Goal: Complete application form: Fill out and submit a form for a specific purpose

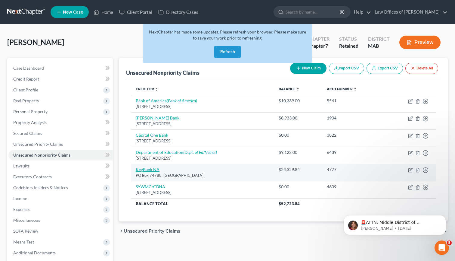
click at [150, 167] on link "KeyBank NA" at bounding box center [148, 169] width 24 height 5
select select "36"
select select "10"
select select "0"
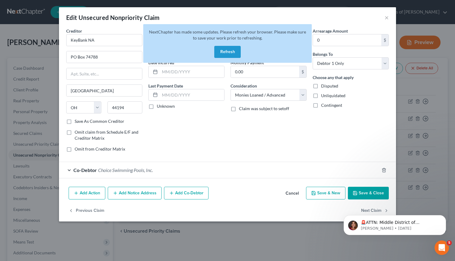
click at [230, 52] on button "Refresh" at bounding box center [227, 52] width 27 height 12
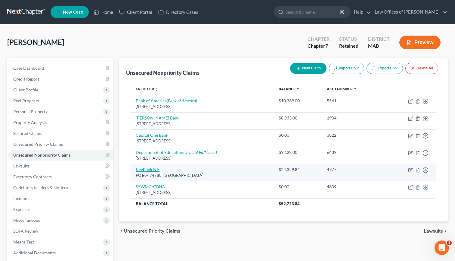
click at [151, 167] on link "KeyBank NA" at bounding box center [148, 169] width 24 height 5
select select "36"
select select "10"
select select "0"
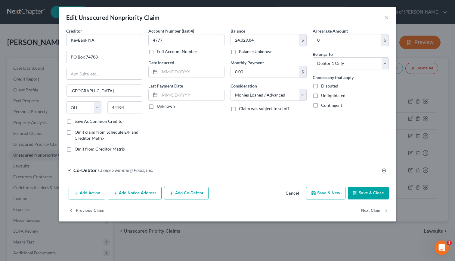
click at [178, 193] on button "Add Co-Debtor" at bounding box center [186, 192] width 45 height 13
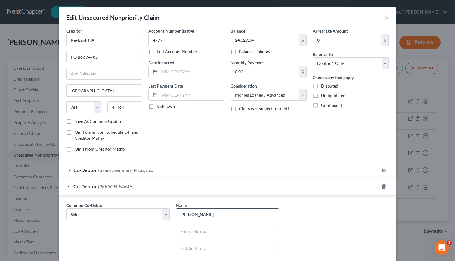
type input "Christine Dakai"
type input "157 W. Main Street"
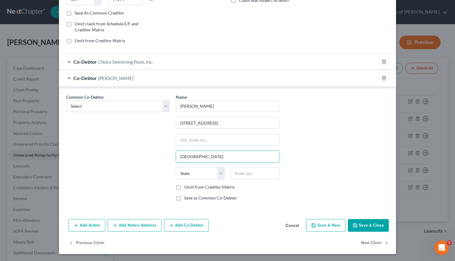
type input "Northboro"
select select "22"
type input "01532"
click at [362, 223] on button "Save & Close" at bounding box center [368, 225] width 41 height 13
type input "[GEOGRAPHIC_DATA]"
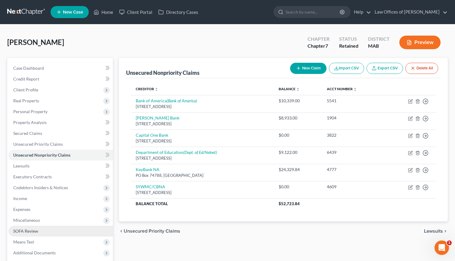
click at [33, 232] on span "SOFA Review" at bounding box center [25, 230] width 25 height 5
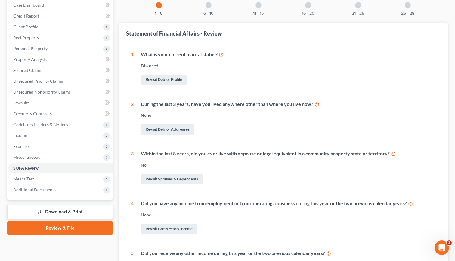
scroll to position [63, 0]
click at [394, 152] on icon at bounding box center [393, 153] width 5 height 6
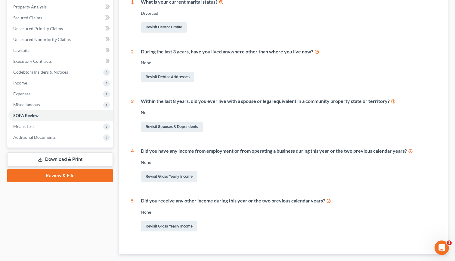
scroll to position [116, 0]
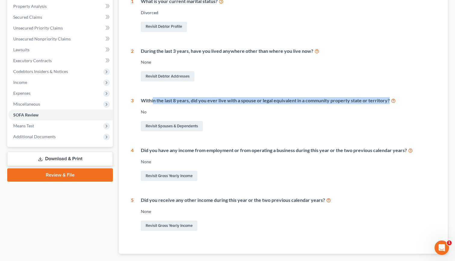
drag, startPoint x: 153, startPoint y: 99, endPoint x: 382, endPoint y: 103, distance: 229.0
click at [382, 103] on div "Within the last 8 years, did you ever live with a spouse or legal equivalent in…" at bounding box center [285, 114] width 302 height 35
click at [198, 126] on link "Revisit Spouses & Dependents" at bounding box center [172, 126] width 62 height 10
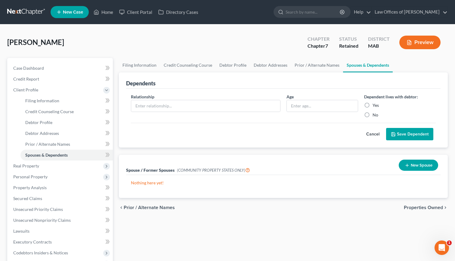
click at [418, 167] on button "New Spouse" at bounding box center [418, 164] width 39 height 11
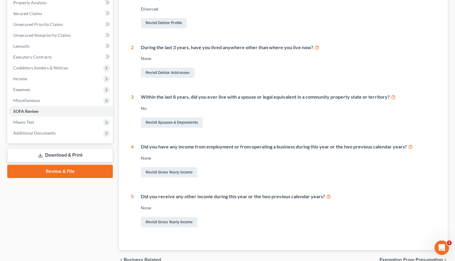
scroll to position [120, 0]
click at [186, 169] on link "Revisit Gross Yearly Income" at bounding box center [169, 172] width 57 height 10
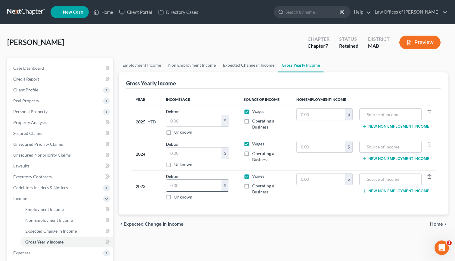
click at [182, 184] on input "text" at bounding box center [193, 185] width 55 height 11
click at [252, 184] on label "Operating a Business" at bounding box center [269, 189] width 35 height 12
click at [255, 184] on input "Operating a Business" at bounding box center [257, 185] width 4 height 4
checkbox input "true"
click at [192, 185] on input "text" at bounding box center [193, 185] width 55 height 11
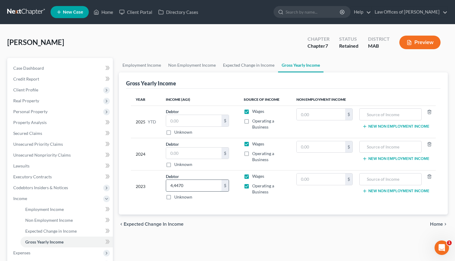
type input "44,470"
type input "21,606"
click at [186, 148] on input "text" at bounding box center [193, 152] width 55 height 11
type input "53,580"
type input "9,096"
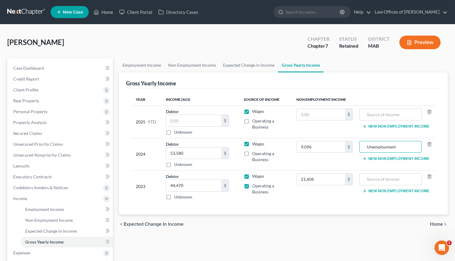
type input "Unemployment"
drag, startPoint x: 258, startPoint y: 180, endPoint x: 375, endPoint y: 180, distance: 117.8
click at [375, 180] on input "text" at bounding box center [391, 178] width 56 height 11
type input "Unemployment"
type input "46,800"
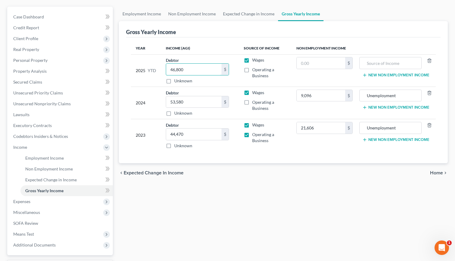
scroll to position [41, 0]
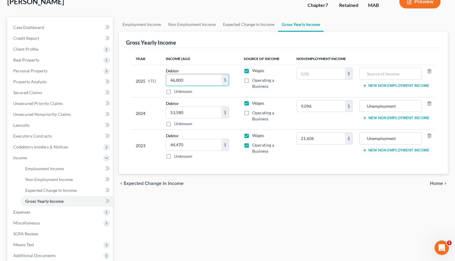
click at [439, 181] on span "Home" at bounding box center [436, 183] width 13 height 5
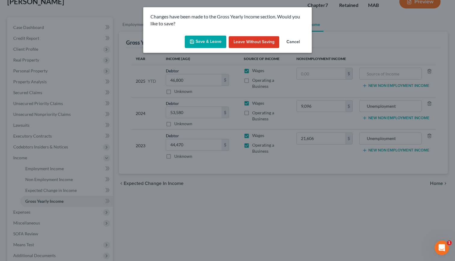
click at [213, 41] on button "Save & Leave" at bounding box center [206, 42] width 42 height 13
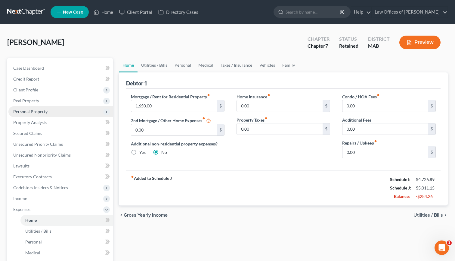
click at [36, 114] on span "Personal Property" at bounding box center [60, 111] width 105 height 11
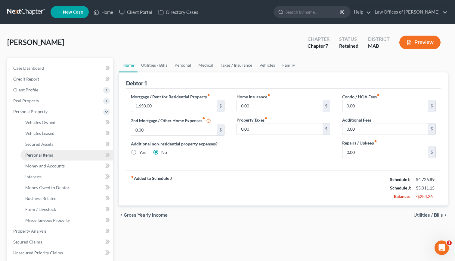
click at [42, 156] on span "Personal Items" at bounding box center [39, 154] width 28 height 5
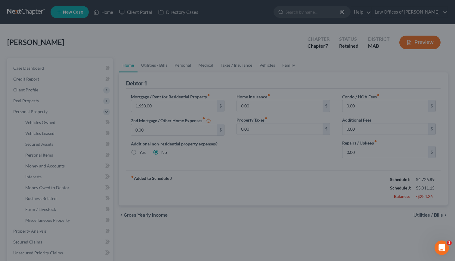
click at [42, 154] on div at bounding box center [227, 130] width 455 height 261
click at [251, 215] on div at bounding box center [227, 130] width 455 height 261
click at [441, 242] on icon "Open Intercom Messenger" at bounding box center [441, 247] width 10 height 10
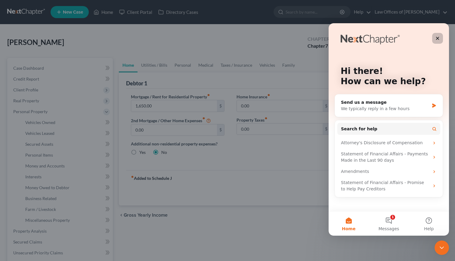
click at [437, 37] on icon "Close" at bounding box center [437, 38] width 3 height 3
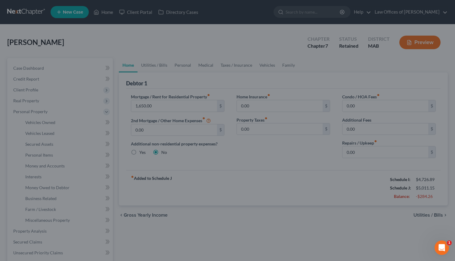
click at [250, 222] on div at bounding box center [227, 130] width 455 height 261
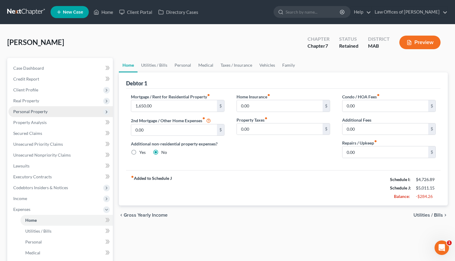
click at [34, 113] on span "Personal Property" at bounding box center [30, 111] width 34 height 5
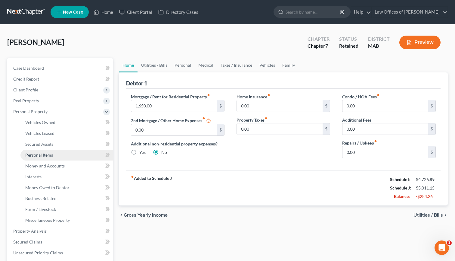
click at [41, 154] on span "Personal Items" at bounding box center [39, 154] width 28 height 5
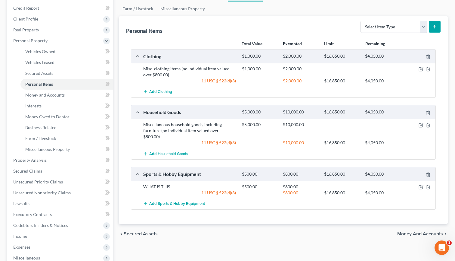
scroll to position [73, 0]
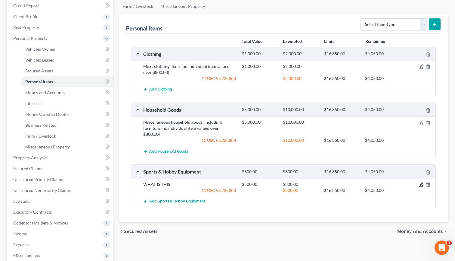
click at [421, 182] on icon "button" at bounding box center [421, 184] width 5 height 5
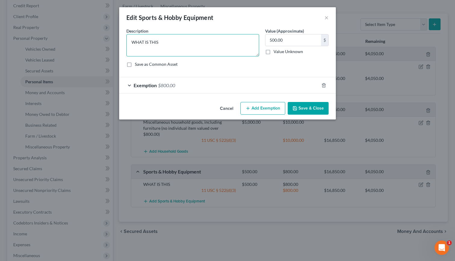
drag, startPoint x: 167, startPoint y: 43, endPoint x: 125, endPoint y: 42, distance: 41.9
click at [125, 42] on div "Description * WHAT IS THIS" at bounding box center [192, 42] width 139 height 29
type textarea "Fishing poles and gear, snorkeling gear, guitar"
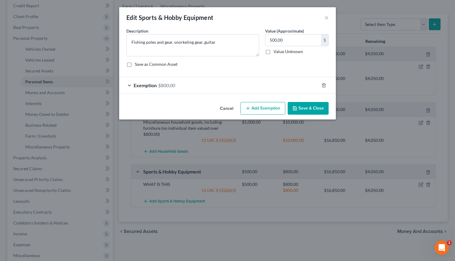
click at [309, 108] on button "Save & Close" at bounding box center [308, 108] width 41 height 13
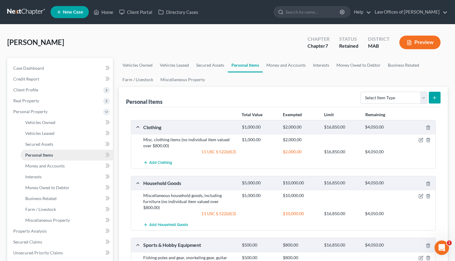
scroll to position [0, 0]
click at [39, 68] on span "Case Dashboard" at bounding box center [28, 67] width 31 height 5
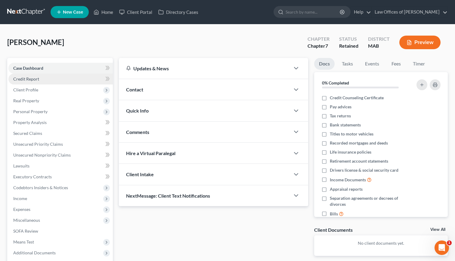
click at [40, 82] on link "Credit Report" at bounding box center [60, 78] width 105 height 11
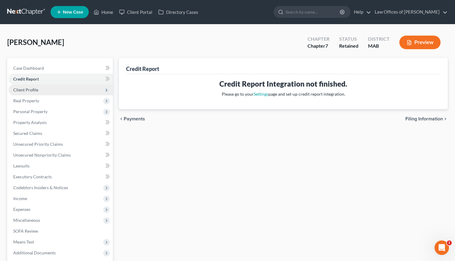
click at [40, 90] on span "Client Profile" at bounding box center [60, 89] width 105 height 11
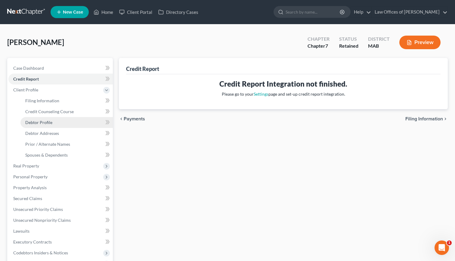
click at [44, 121] on span "Debtor Profile" at bounding box center [38, 122] width 27 height 5
select select "3"
select select "0"
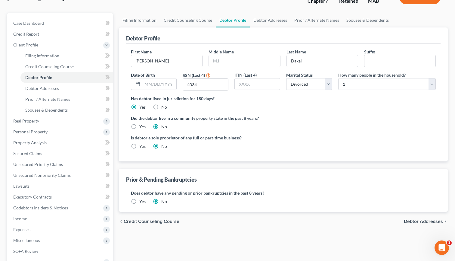
scroll to position [44, 0]
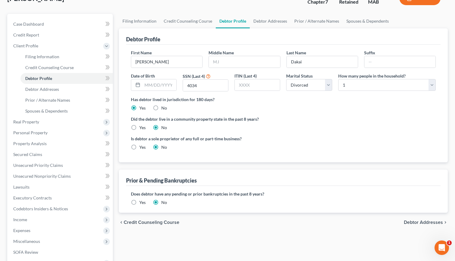
click at [158, 222] on span "Credit Counseling Course" at bounding box center [152, 222] width 56 height 5
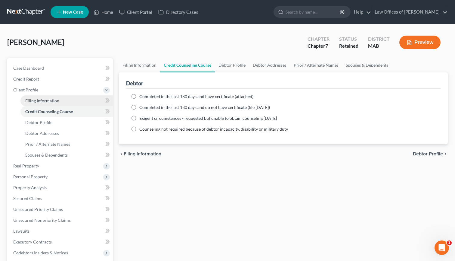
click at [75, 105] on link "Filing Information" at bounding box center [66, 100] width 92 height 11
select select "1"
select select "0"
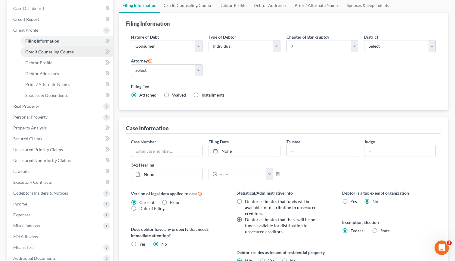
scroll to position [59, 0]
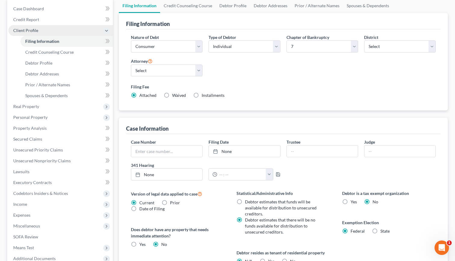
click at [44, 30] on span "Client Profile" at bounding box center [60, 30] width 105 height 11
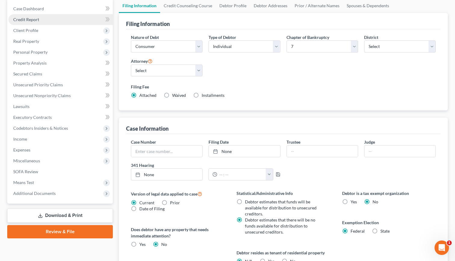
click at [44, 19] on link "Credit Report" at bounding box center [60, 19] width 105 height 11
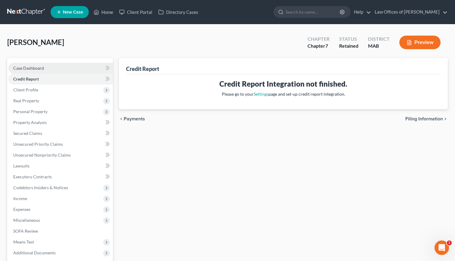
click at [47, 68] on link "Case Dashboard" at bounding box center [60, 68] width 105 height 11
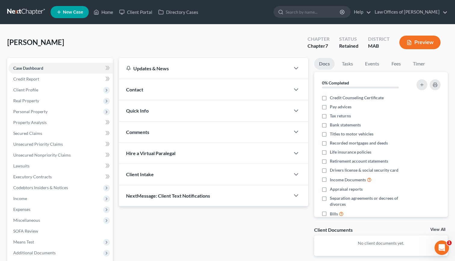
click at [179, 85] on div "Contact" at bounding box center [204, 89] width 171 height 21
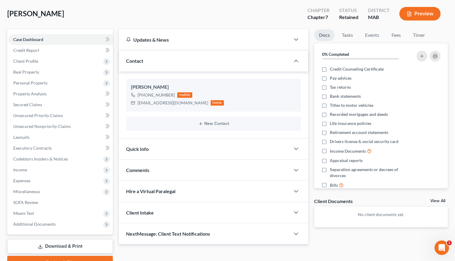
scroll to position [32, 0]
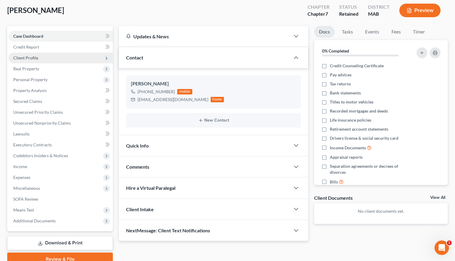
click at [21, 58] on span "Client Profile" at bounding box center [25, 57] width 25 height 5
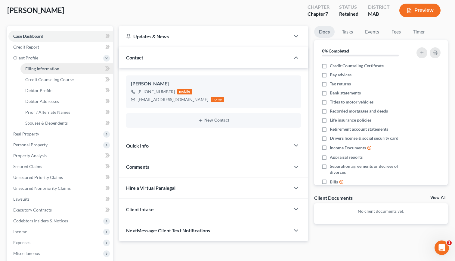
click at [25, 68] on span "Filing Information" at bounding box center [42, 68] width 34 height 5
select select "1"
select select "0"
select select "39"
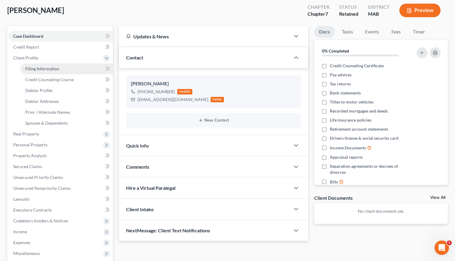
select select "0"
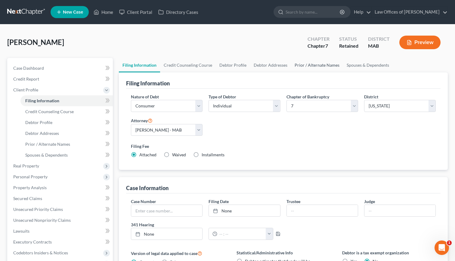
click at [308, 65] on link "Prior / Alternate Names" at bounding box center [317, 65] width 52 height 14
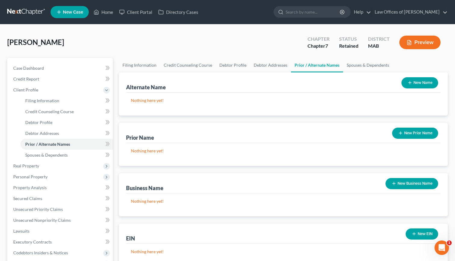
click at [405, 178] on button "New Business Name" at bounding box center [412, 183] width 53 height 11
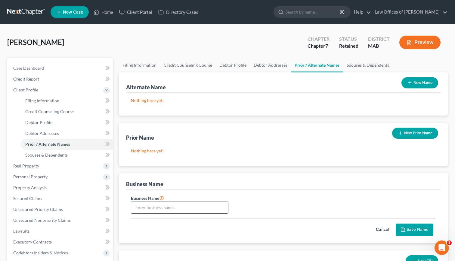
click at [211, 207] on input "text" at bounding box center [179, 207] width 97 height 11
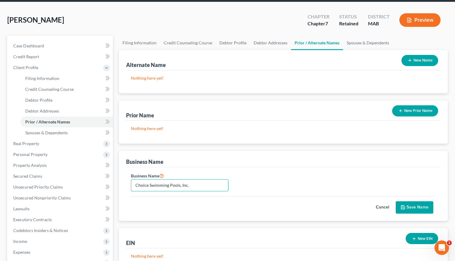
scroll to position [26, 0]
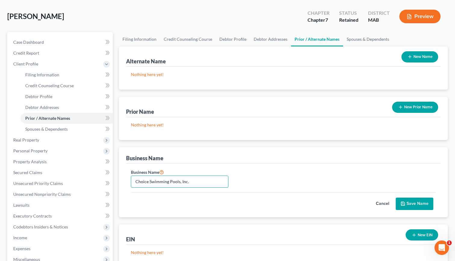
type input "Choice Swimming Pools, Inc."
click at [409, 205] on button "Save Name" at bounding box center [415, 203] width 38 height 13
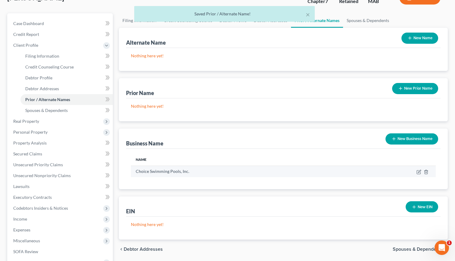
scroll to position [52, 0]
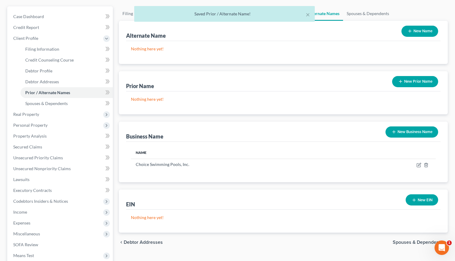
click at [417, 202] on button "New EIN" at bounding box center [422, 199] width 33 height 11
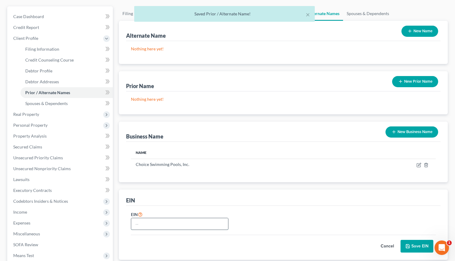
click at [207, 225] on input "text" at bounding box center [179, 223] width 97 height 11
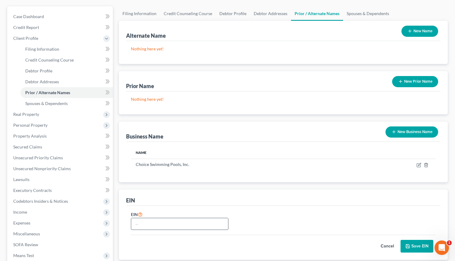
paste input "27-2405122"
type input "27-2405122"
click at [411, 244] on button "Save EIN" at bounding box center [417, 245] width 33 height 13
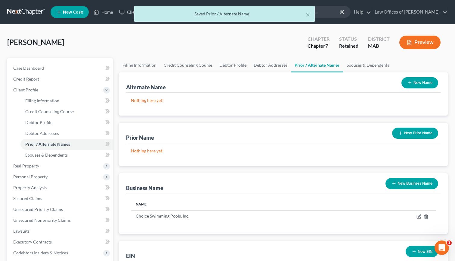
scroll to position [0, 0]
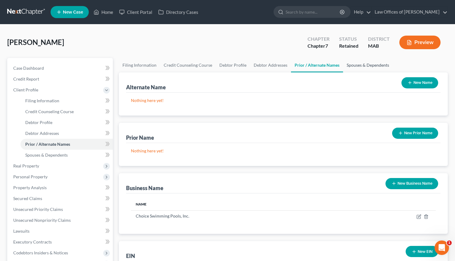
click at [370, 65] on link "Spouses & Dependents" at bounding box center [368, 65] width 50 height 14
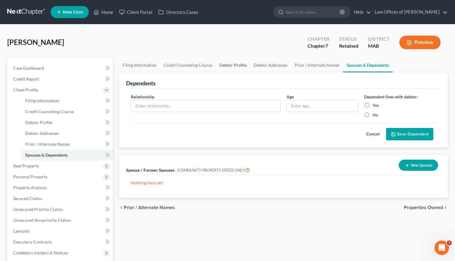
click at [235, 66] on link "Debtor Profile" at bounding box center [233, 65] width 34 height 14
select select "3"
select select "0"
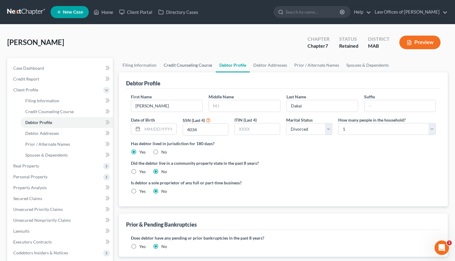
click at [190, 67] on link "Credit Counseling Course" at bounding box center [188, 65] width 56 height 14
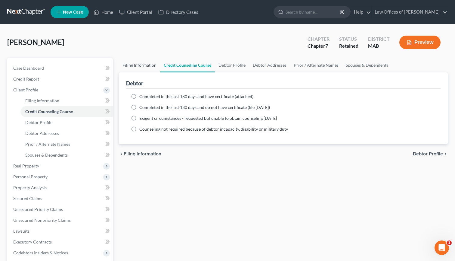
click at [140, 66] on link "Filing Information" at bounding box center [139, 65] width 41 height 14
select select "1"
select select "0"
select select "39"
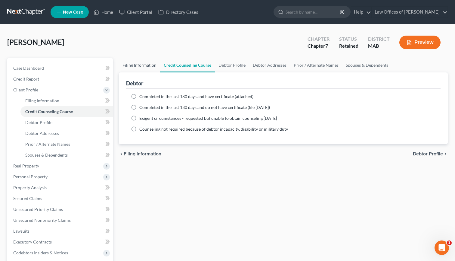
select select "0"
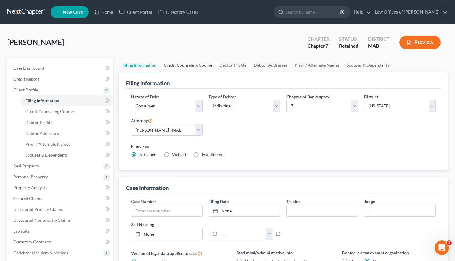
click at [184, 67] on link "Credit Counseling Course" at bounding box center [188, 65] width 56 height 14
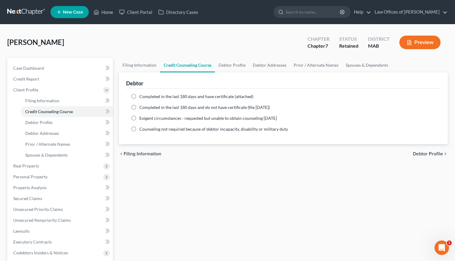
click at [170, 102] on ng-include "Completed in the last 180 days and have certificate (attached) Date Completed N…" at bounding box center [283, 112] width 305 height 39
click at [169, 96] on span "Completed in the last 180 days and have certificate (attached)" at bounding box center [196, 96] width 114 height 5
click at [146, 96] on input "Completed in the last 180 days and have certificate (attached)" at bounding box center [144, 95] width 4 height 4
radio input "true"
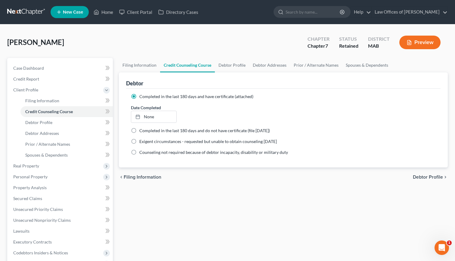
click at [139, 94] on label "Completed in the last 180 days and have certificate (attached)" at bounding box center [196, 96] width 114 height 6
click at [142, 94] on input "Completed in the last 180 days and have certificate (attached)" at bounding box center [144, 95] width 4 height 4
click at [142, 113] on link "None" at bounding box center [153, 116] width 45 height 11
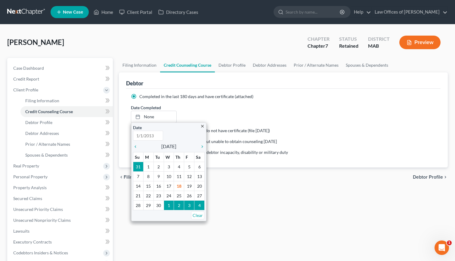
type input "9/18/2025"
click at [193, 111] on div "Date Completed None close Date 9/18/2025 Time 12:00 AM chevron_left September 2…" at bounding box center [283, 113] width 311 height 18
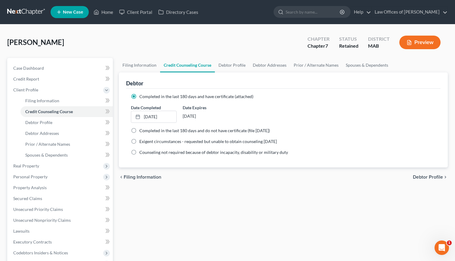
click at [135, 176] on span "Filing Information" at bounding box center [143, 176] width 38 height 5
select select "1"
select select "0"
select select "39"
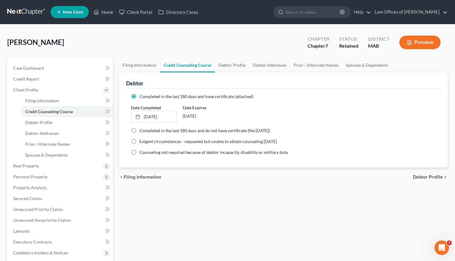
select select "0"
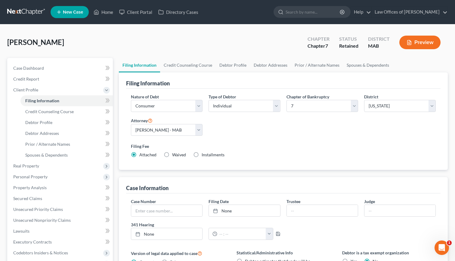
scroll to position [36, 0]
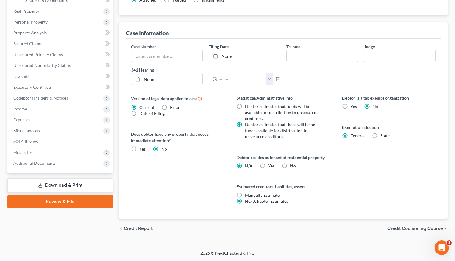
click at [420, 228] on span "Credit Counseling Course" at bounding box center [416, 228] width 56 height 5
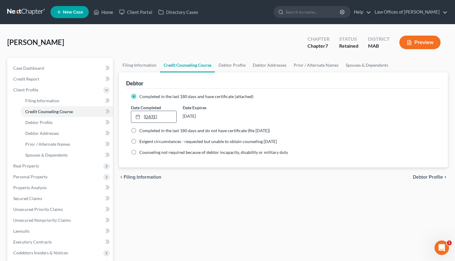
drag, startPoint x: 170, startPoint y: 112, endPoint x: 153, endPoint y: 113, distance: 17.5
drag, startPoint x: 169, startPoint y: 116, endPoint x: 142, endPoint y: 117, distance: 26.8
click at [139, 96] on label "Completed in the last 180 days and have certificate (attached)" at bounding box center [196, 96] width 114 height 6
click at [142, 96] on input "Completed in the last 180 days and have certificate (attached)" at bounding box center [144, 95] width 4 height 4
click at [139, 96] on label "Completed in the last 180 days and have certificate (attached)" at bounding box center [196, 96] width 114 height 6
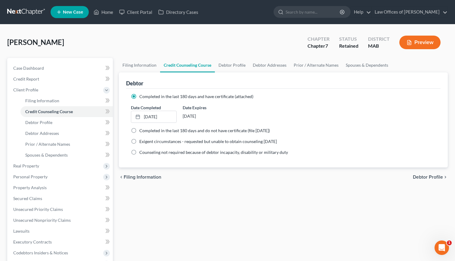
click at [142, 96] on input "Completed in the last 180 days and have certificate (attached)" at bounding box center [144, 95] width 4 height 4
click at [139, 96] on label "Completed in the last 180 days and have certificate (attached)" at bounding box center [196, 96] width 114 height 6
click at [142, 96] on input "Completed in the last 180 days and have certificate (attached)" at bounding box center [144, 95] width 4 height 4
click at [139, 96] on label "Completed in the last 180 days and have certificate (attached)" at bounding box center [196, 96] width 114 height 6
click at [142, 96] on input "Completed in the last 180 days and have certificate (attached)" at bounding box center [144, 95] width 4 height 4
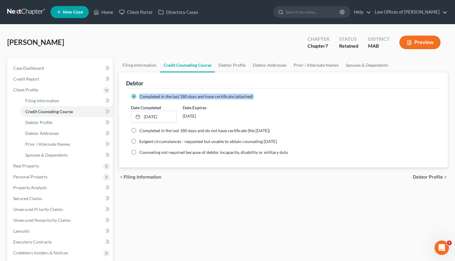
click at [139, 96] on label "Completed in the last 180 days and have certificate (attached)" at bounding box center [196, 96] width 114 height 6
click at [142, 96] on input "Completed in the last 180 days and have certificate (attached)" at bounding box center [144, 95] width 4 height 4
click at [139, 96] on label "Completed in the last 180 days and have certificate (attached)" at bounding box center [196, 96] width 114 height 6
click at [142, 96] on input "Completed in the last 180 days and have certificate (attached)" at bounding box center [144, 95] width 4 height 4
click at [139, 96] on label "Completed in the last 180 days and have certificate (attached)" at bounding box center [196, 96] width 114 height 6
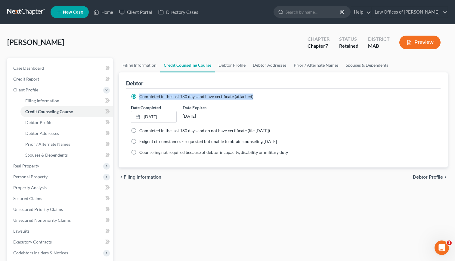
click at [142, 96] on input "Completed in the last 180 days and have certificate (attached)" at bounding box center [144, 95] width 4 height 4
click at [139, 96] on label "Completed in the last 180 days and have certificate (attached)" at bounding box center [196, 96] width 114 height 6
click at [142, 96] on input "Completed in the last 180 days and have certificate (attached)" at bounding box center [144, 95] width 4 height 4
click at [139, 96] on label "Completed in the last 180 days and have certificate (attached)" at bounding box center [196, 96] width 114 height 6
click at [142, 96] on input "Completed in the last 180 days and have certificate (attached)" at bounding box center [144, 95] width 4 height 4
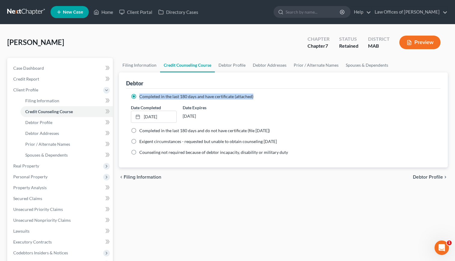
click at [139, 96] on label "Completed in the last 180 days and have certificate (attached)" at bounding box center [196, 96] width 114 height 6
click at [142, 96] on input "Completed in the last 180 days and have certificate (attached)" at bounding box center [144, 95] width 4 height 4
click at [139, 96] on label "Completed in the last 180 days and have certificate (attached)" at bounding box center [196, 96] width 114 height 6
click at [142, 96] on input "Completed in the last 180 days and have certificate (attached)" at bounding box center [144, 95] width 4 height 4
click at [270, 117] on div "Date Completed 9/18/2025 close Date 9/18/2025 Time 12:00 AM chevron_left Septem…" at bounding box center [283, 113] width 311 height 18
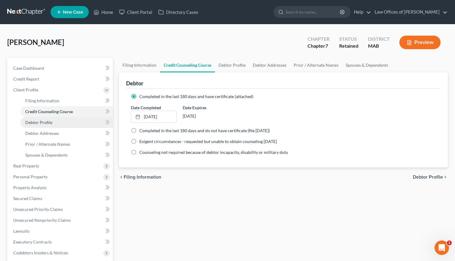
click at [73, 125] on link "Debtor Profile" at bounding box center [66, 122] width 92 height 11
select select "3"
select select "0"
